Goal: Task Accomplishment & Management: Use online tool/utility

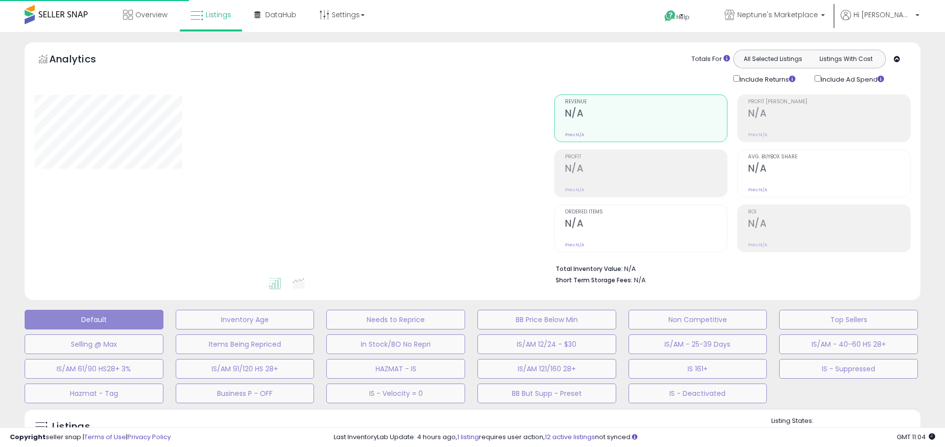
type input "**********"
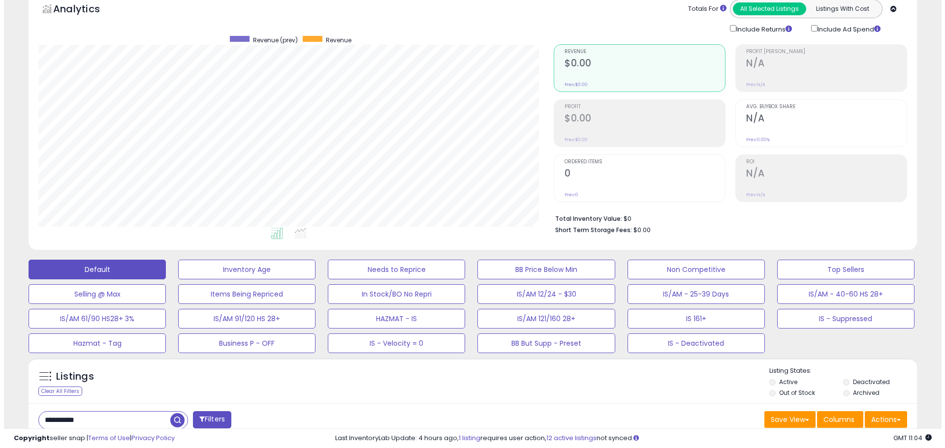
scroll to position [98, 0]
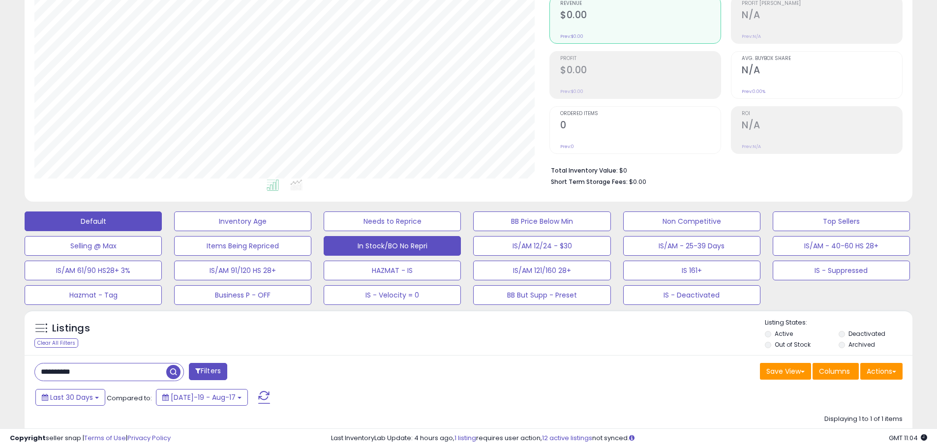
click at [392, 239] on button "In Stock/BO No Repri" at bounding box center [392, 246] width 137 height 20
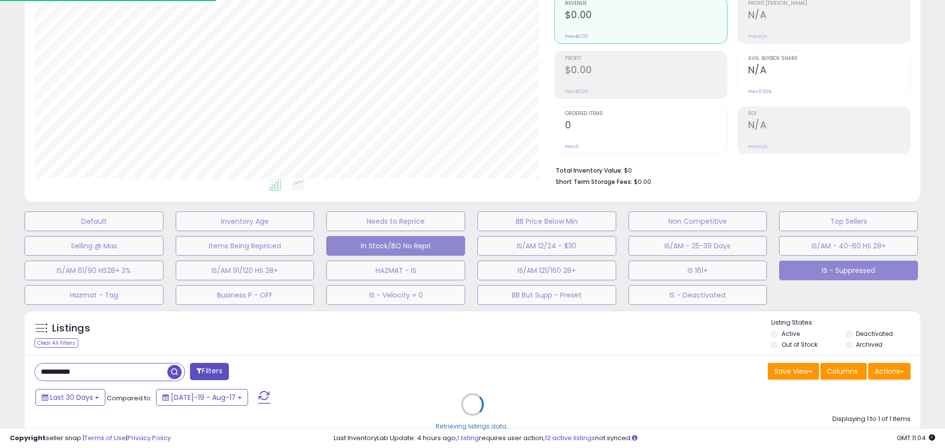
select select "**"
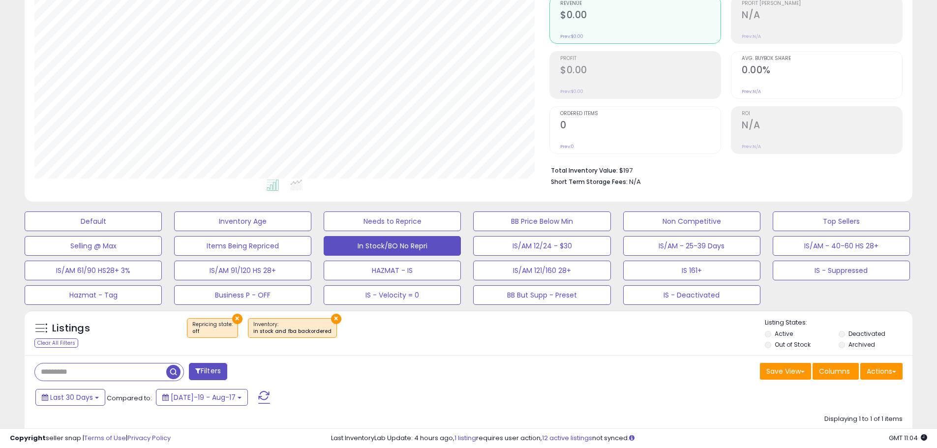
scroll to position [324, 0]
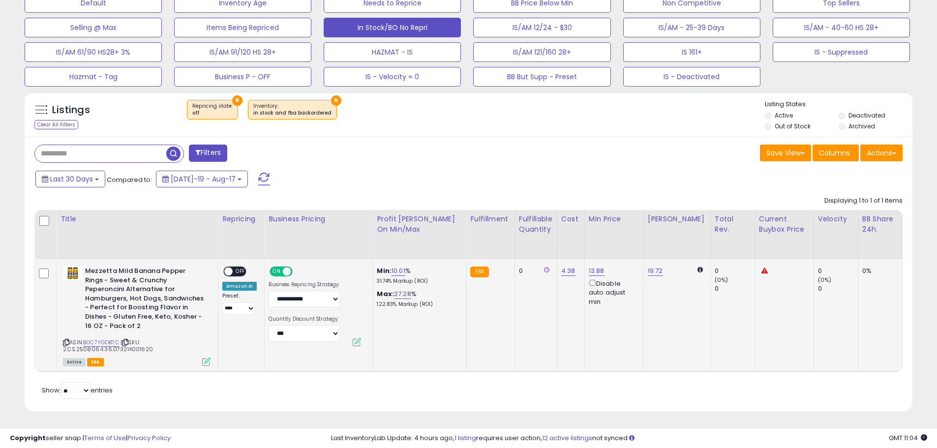
click at [239, 268] on span "OFF" at bounding box center [241, 272] width 16 height 8
click at [104, 330] on div "ASIN: B0C7YGDB7C | SKU: 2.CS.250806.4.36.073214001620 Active FBA" at bounding box center [137, 316] width 148 height 98
click at [104, 339] on link "B0C7YGDB7C" at bounding box center [101, 343] width 36 height 8
click at [652, 266] on link "19.72" at bounding box center [655, 271] width 15 height 10
drag, startPoint x: 578, startPoint y: 233, endPoint x: 561, endPoint y: 231, distance: 16.8
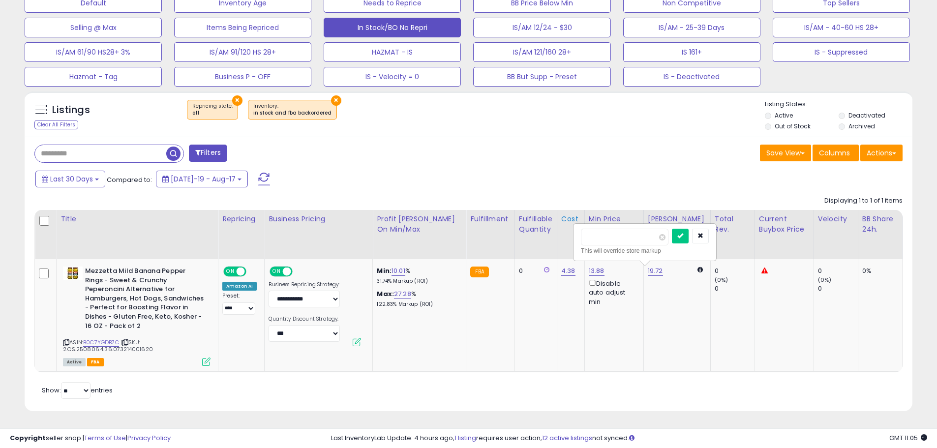
click at [561, 231] on table "Title Repricing" at bounding box center [693, 291] width 1318 height 162
type input "*****"
click button "submit" at bounding box center [680, 236] width 17 height 15
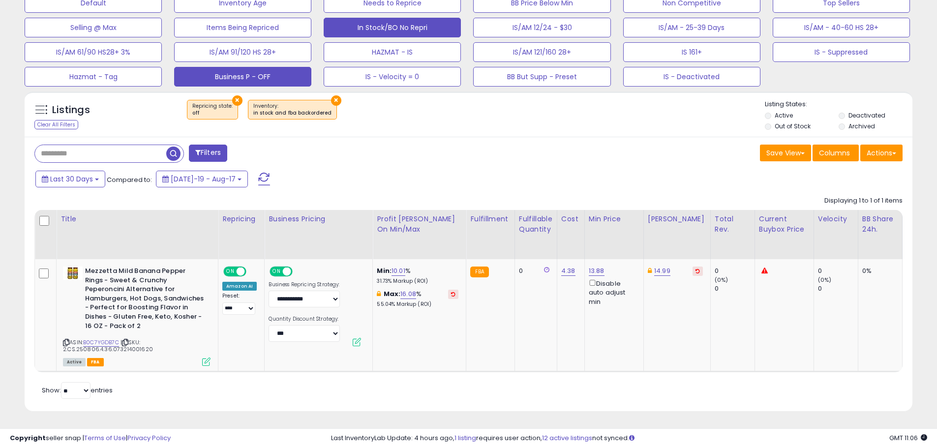
click at [202, 67] on button "Business P - OFF" at bounding box center [242, 77] width 137 height 20
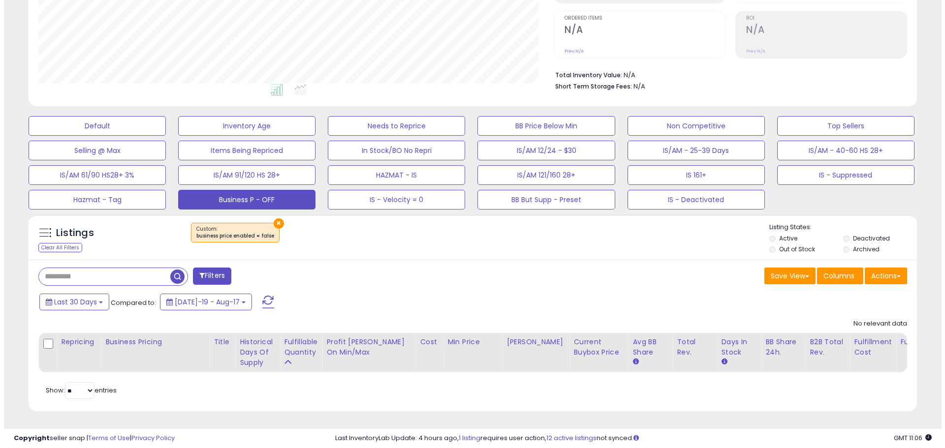
scroll to position [202, 515]
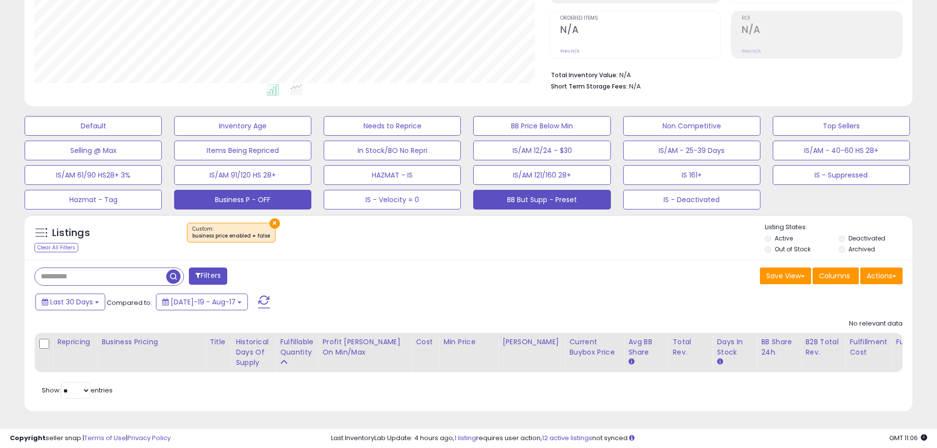
click at [563, 190] on button "BB But Supp - Preset" at bounding box center [541, 200] width 137 height 20
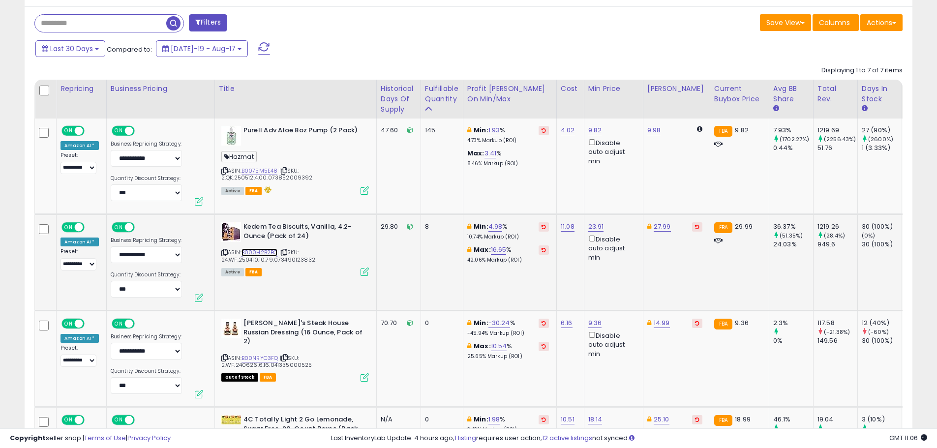
click at [257, 252] on link "B000H2B2BC" at bounding box center [260, 252] width 36 height 8
click at [249, 171] on link "B0075M5E48" at bounding box center [260, 171] width 36 height 8
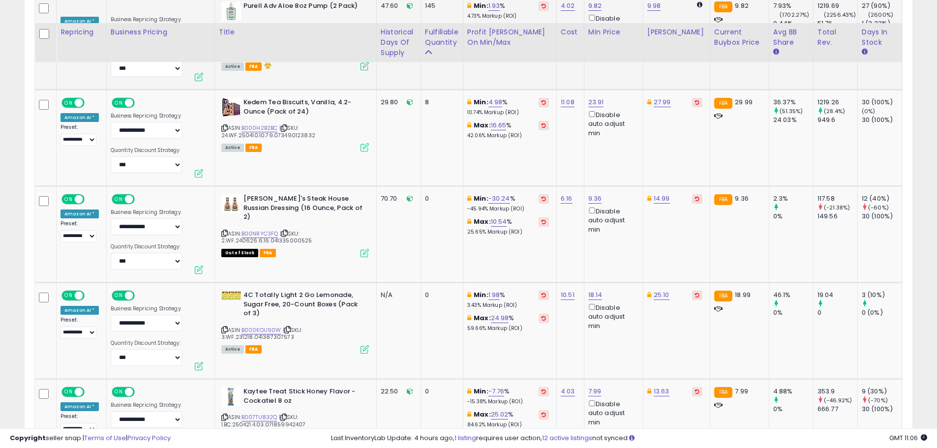
scroll to position [595, 0]
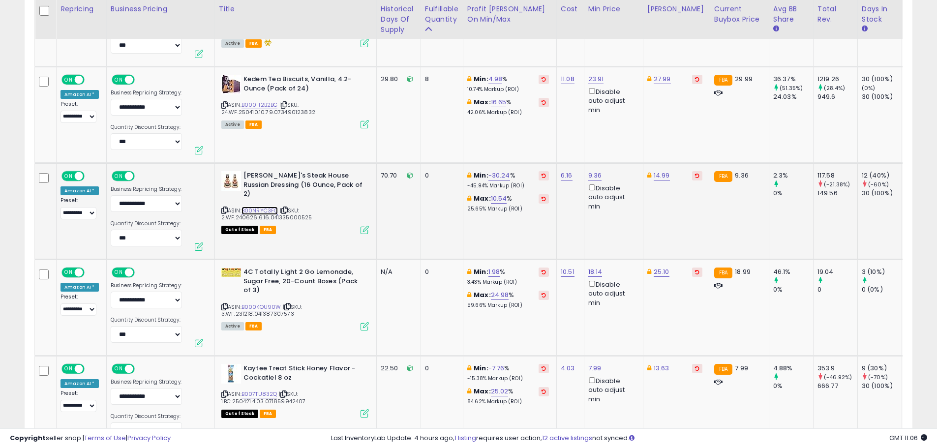
click at [269, 207] on link "B00NRYC3FQ" at bounding box center [260, 211] width 37 height 8
click at [268, 307] on link "B000KOU90W" at bounding box center [262, 307] width 40 height 8
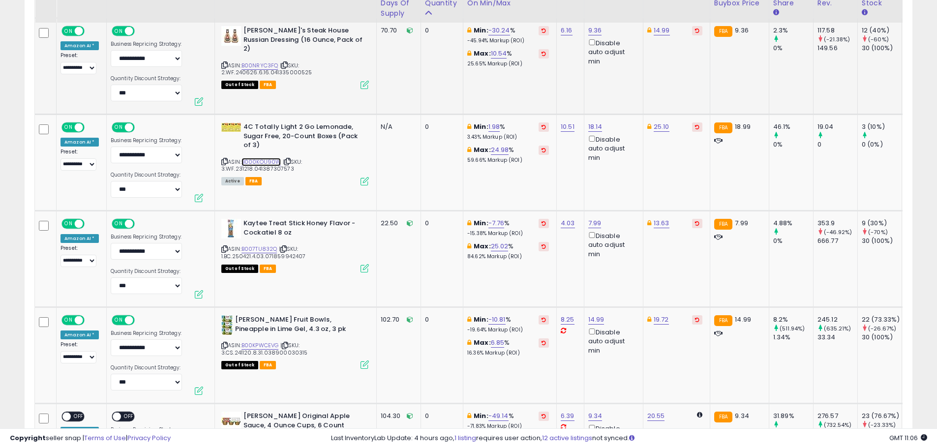
scroll to position [742, 0]
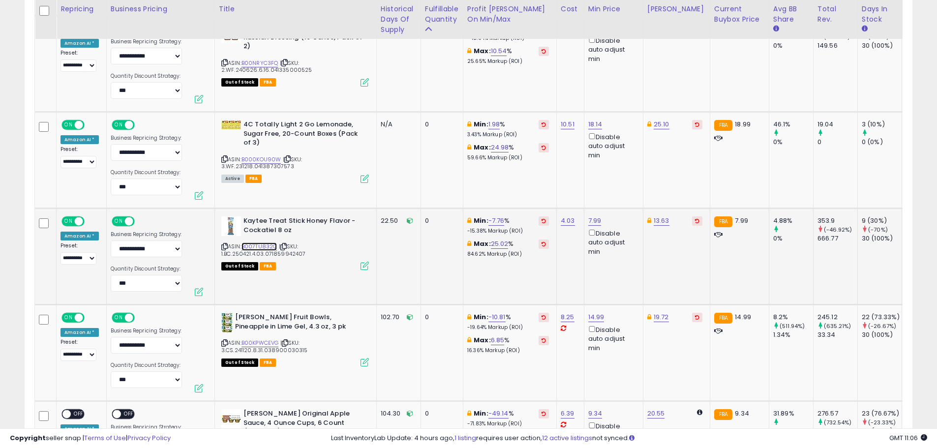
click at [256, 245] on link "B007TU832Q" at bounding box center [260, 247] width 36 height 8
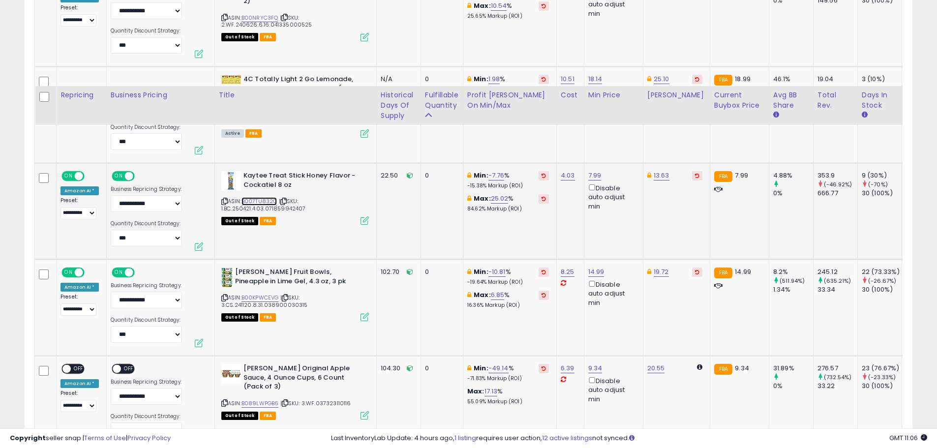
scroll to position [876, 0]
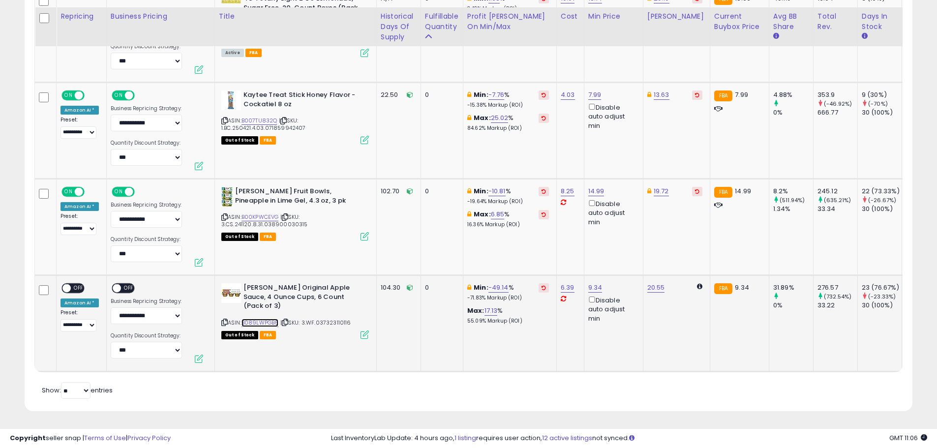
click at [271, 319] on link "B089LWPGB6" at bounding box center [260, 323] width 37 height 8
